Goal: Navigation & Orientation: Find specific page/section

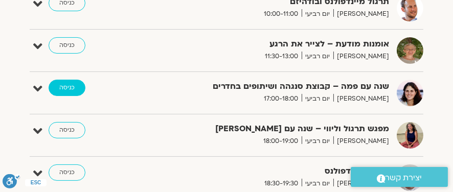
click at [74, 89] on link "כניסה" at bounding box center [67, 88] width 37 height 16
